Goal: Information Seeking & Learning: Learn about a topic

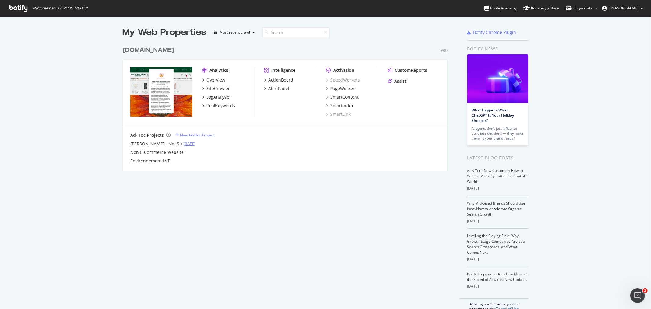
click at [184, 144] on link "Aug 27th 25" at bounding box center [190, 143] width 12 height 5
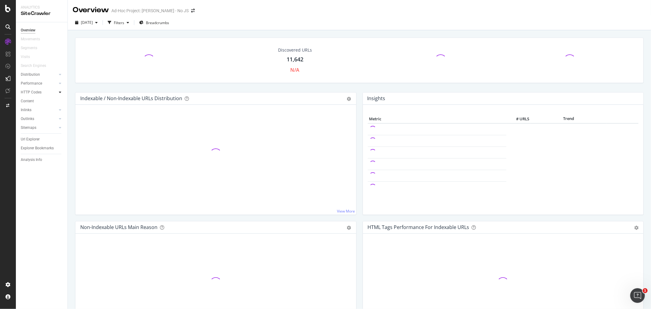
click at [57, 93] on div at bounding box center [60, 92] width 6 height 6
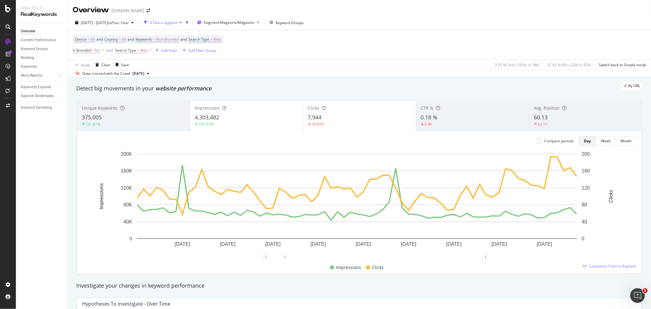
click at [282, 121] on div "4,303,482" at bounding box center [247, 118] width 104 height 8
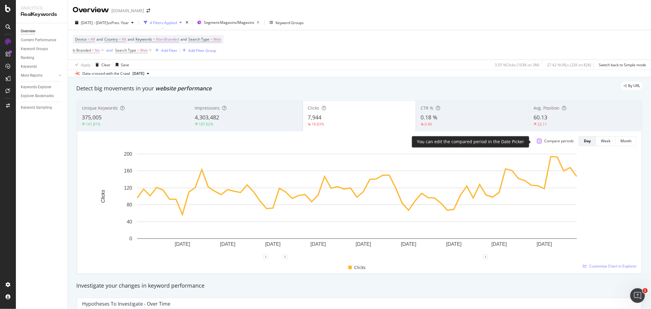
click at [537, 141] on div at bounding box center [539, 141] width 5 height 5
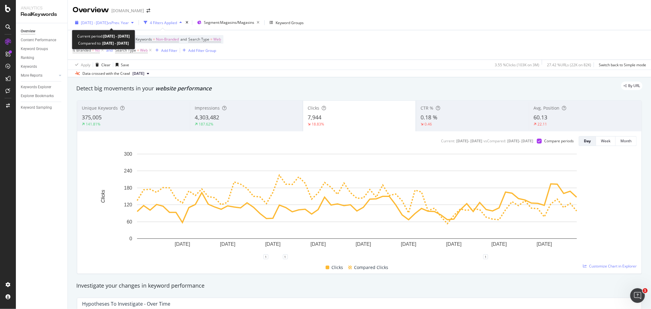
click at [129, 21] on span "vs Prev. Year" at bounding box center [118, 22] width 21 height 5
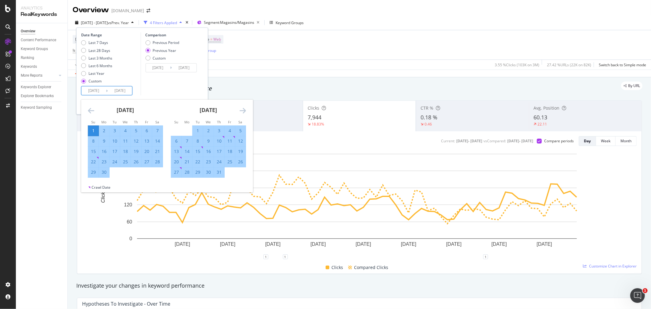
click at [122, 91] on input "[DATE]" at bounding box center [120, 90] width 24 height 9
click at [92, 130] on div "1" at bounding box center [93, 131] width 10 height 6
type input "[DATE]"
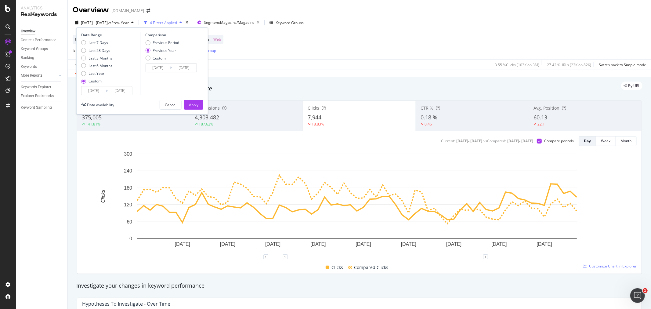
click at [126, 88] on input "[DATE]" at bounding box center [120, 90] width 24 height 9
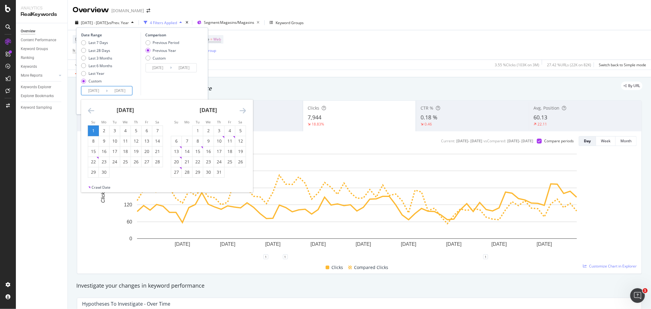
click at [240, 111] on icon "Move forward to switch to the next month." at bounding box center [243, 110] width 6 height 7
click at [183, 174] on div "25" at bounding box center [187, 172] width 10 height 6
type input "[DATE]"
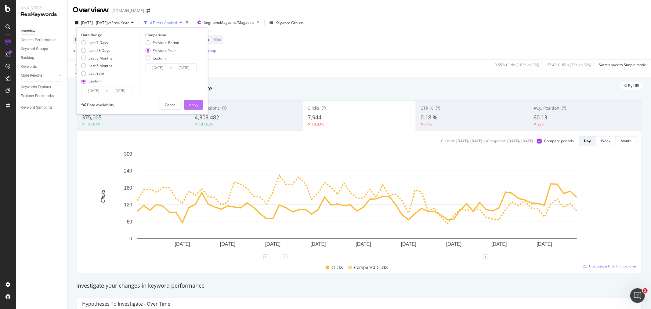
click at [194, 101] on div "Apply" at bounding box center [193, 104] width 9 height 9
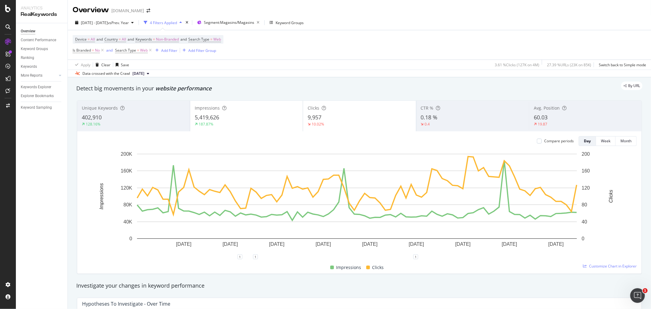
click at [243, 122] on div "5,419,626" at bounding box center [247, 118] width 104 height 8
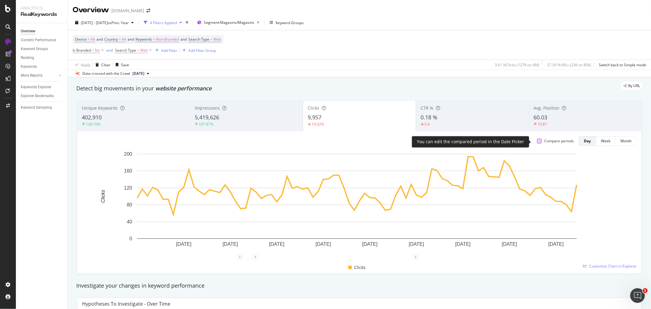
click at [537, 140] on div at bounding box center [539, 141] width 5 height 5
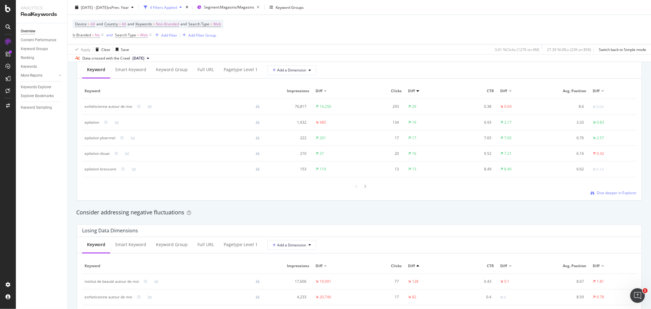
scroll to position [577, 0]
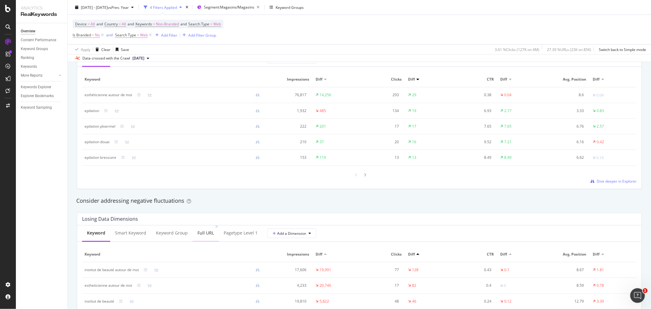
click at [206, 234] on div "Full URL" at bounding box center [206, 233] width 16 height 6
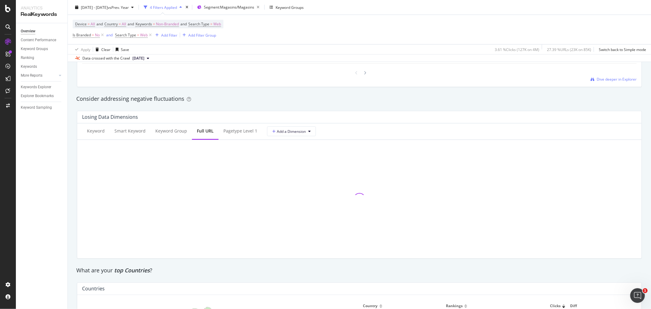
scroll to position [746, 0]
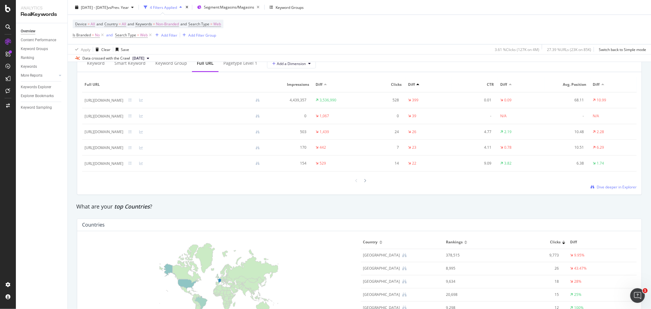
click at [420, 85] on div at bounding box center [418, 85] width 3 height 2
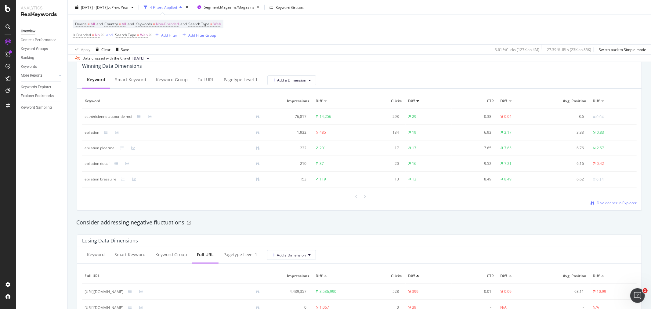
scroll to position [543, 0]
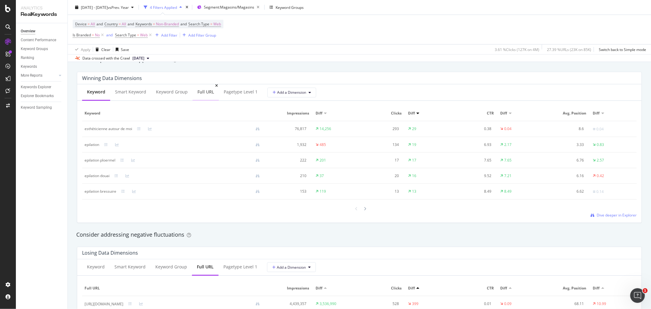
click at [198, 93] on div "Full URL" at bounding box center [206, 92] width 16 height 6
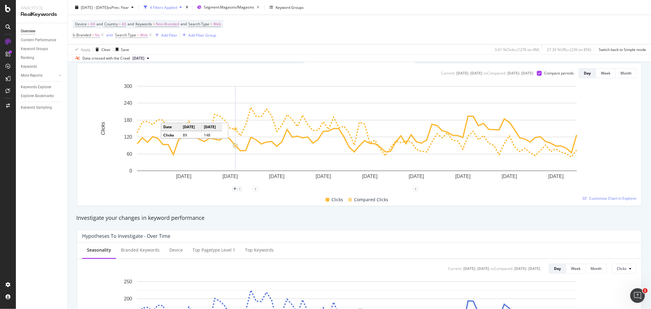
scroll to position [0, 0]
